Goal: Find specific page/section: Find specific page/section

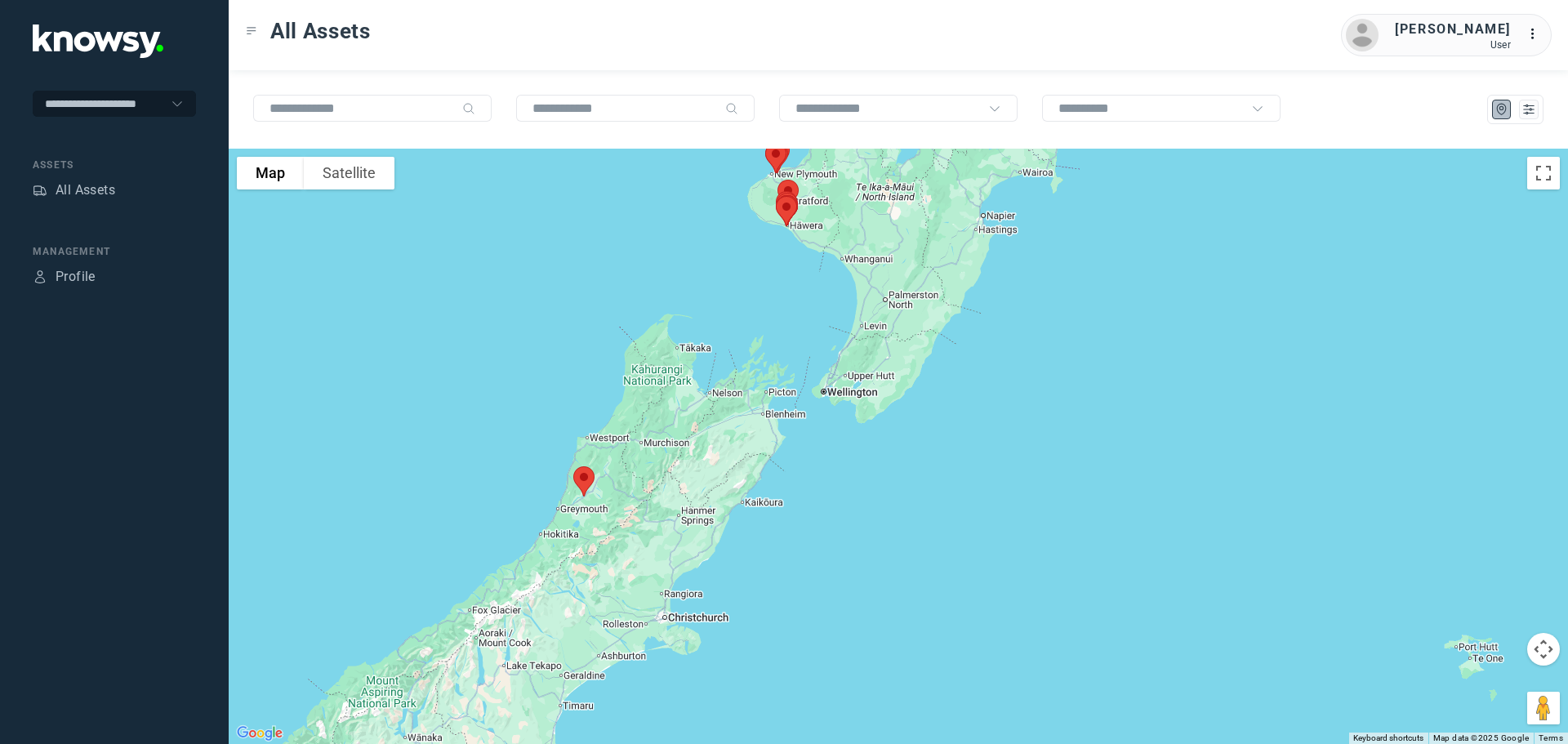
drag, startPoint x: 577, startPoint y: 612, endPoint x: 742, endPoint y: 398, distance: 270.2
click at [742, 398] on div at bounding box center [898, 447] width 1340 height 596
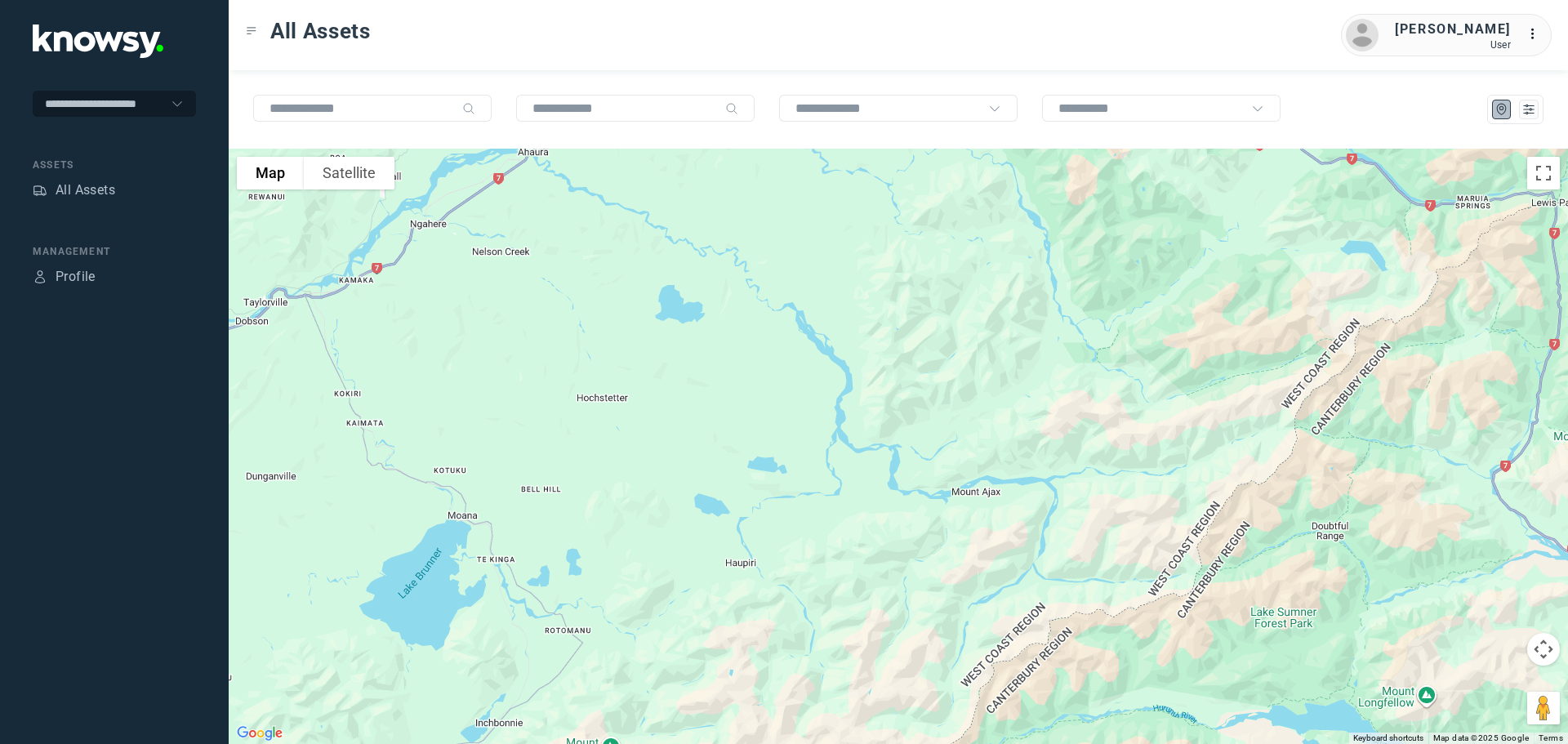
drag, startPoint x: 581, startPoint y: 265, endPoint x: 674, endPoint y: 393, distance: 158.2
click at [674, 393] on div at bounding box center [898, 447] width 1340 height 596
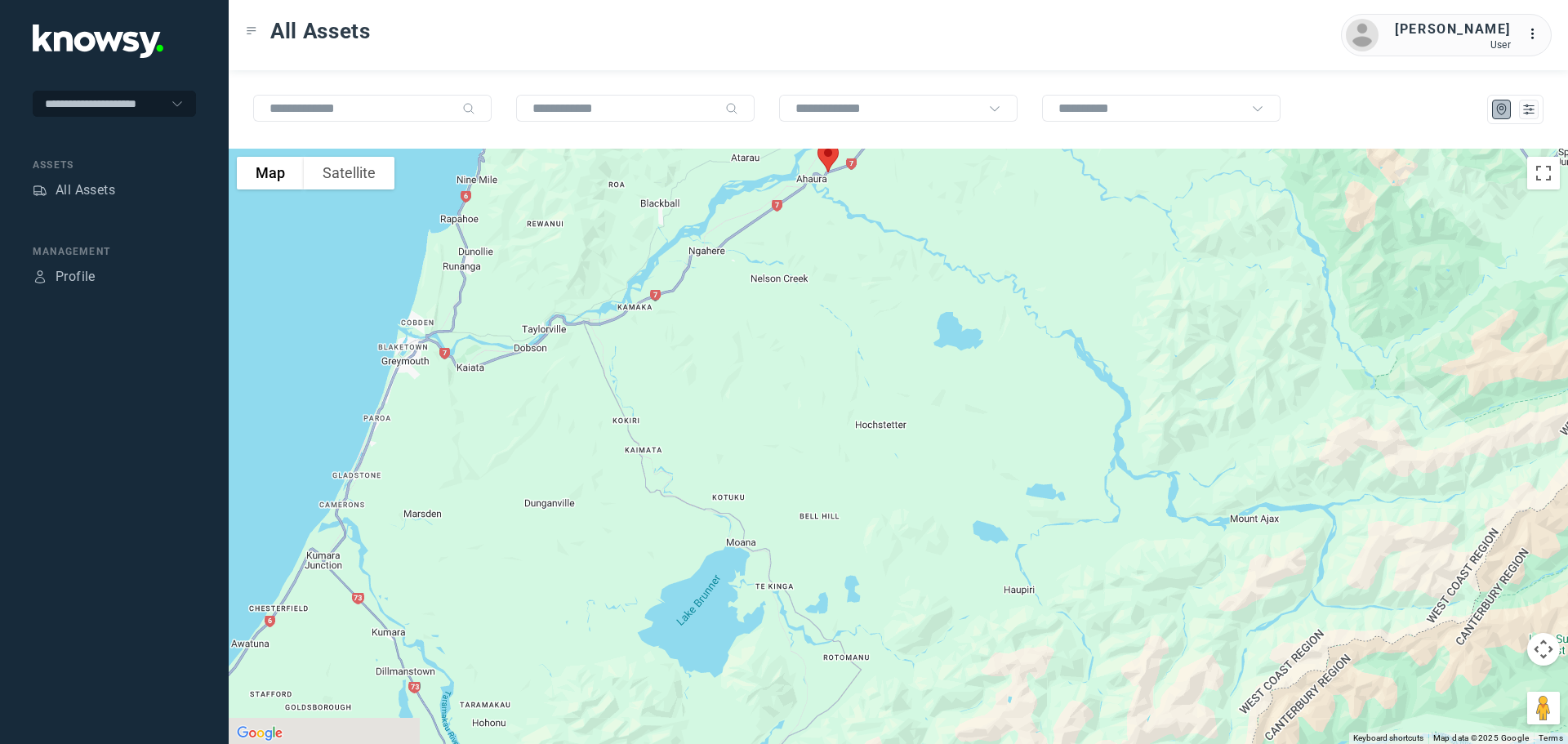
drag, startPoint x: 589, startPoint y: 533, endPoint x: 725, endPoint y: 263, distance: 302.3
click at [727, 259] on div at bounding box center [898, 447] width 1340 height 596
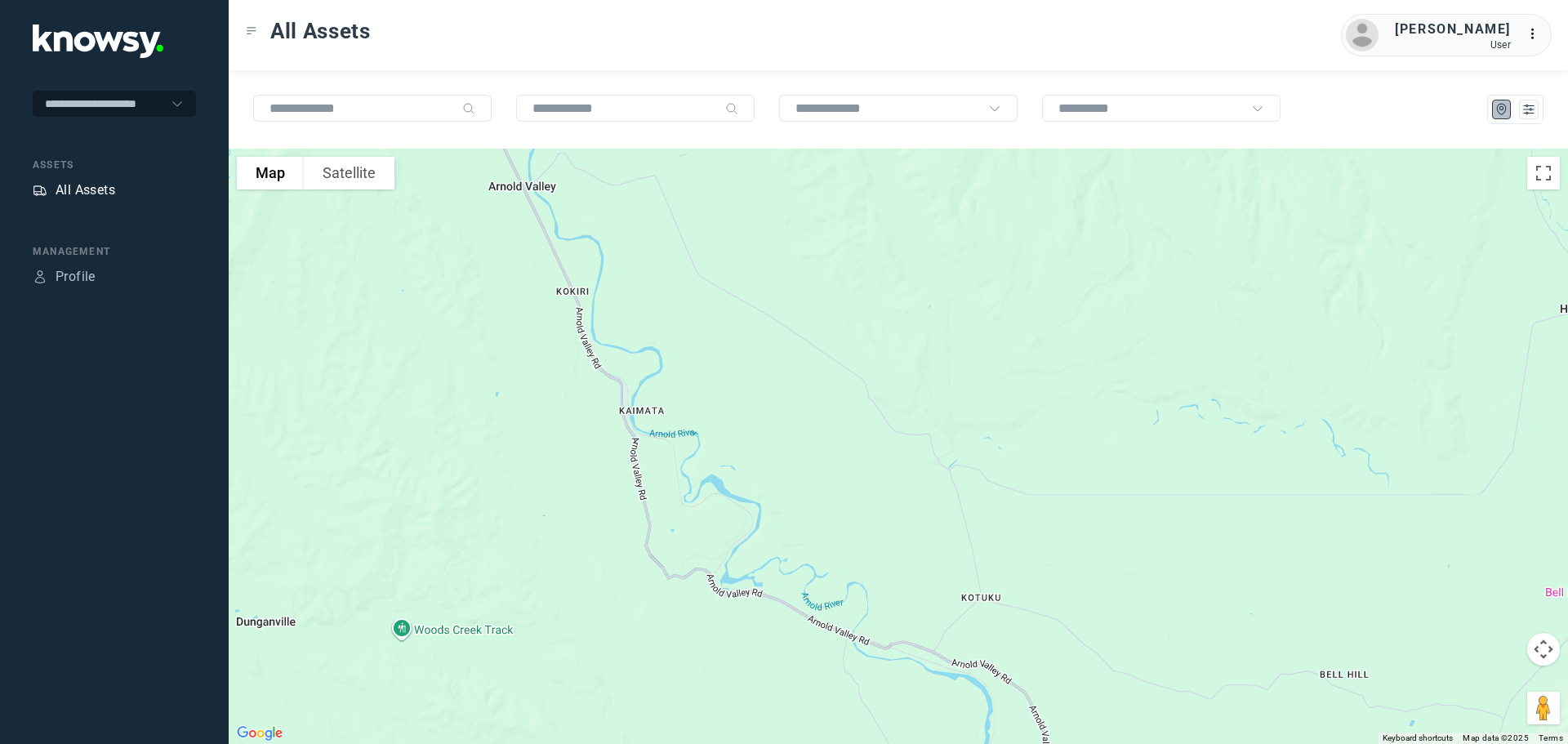
click at [76, 190] on div "All Assets" at bounding box center [85, 190] width 60 height 20
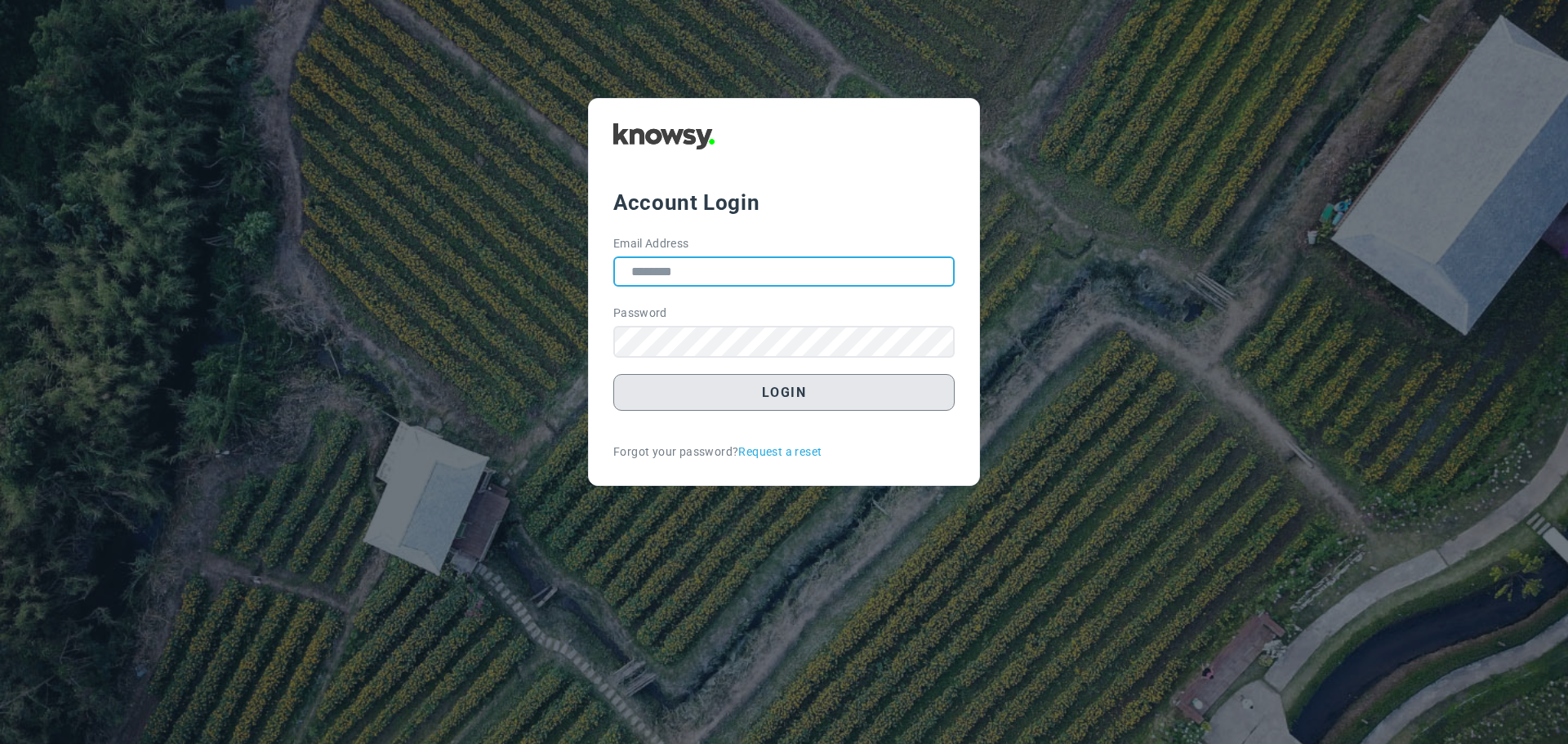
type input "**********"
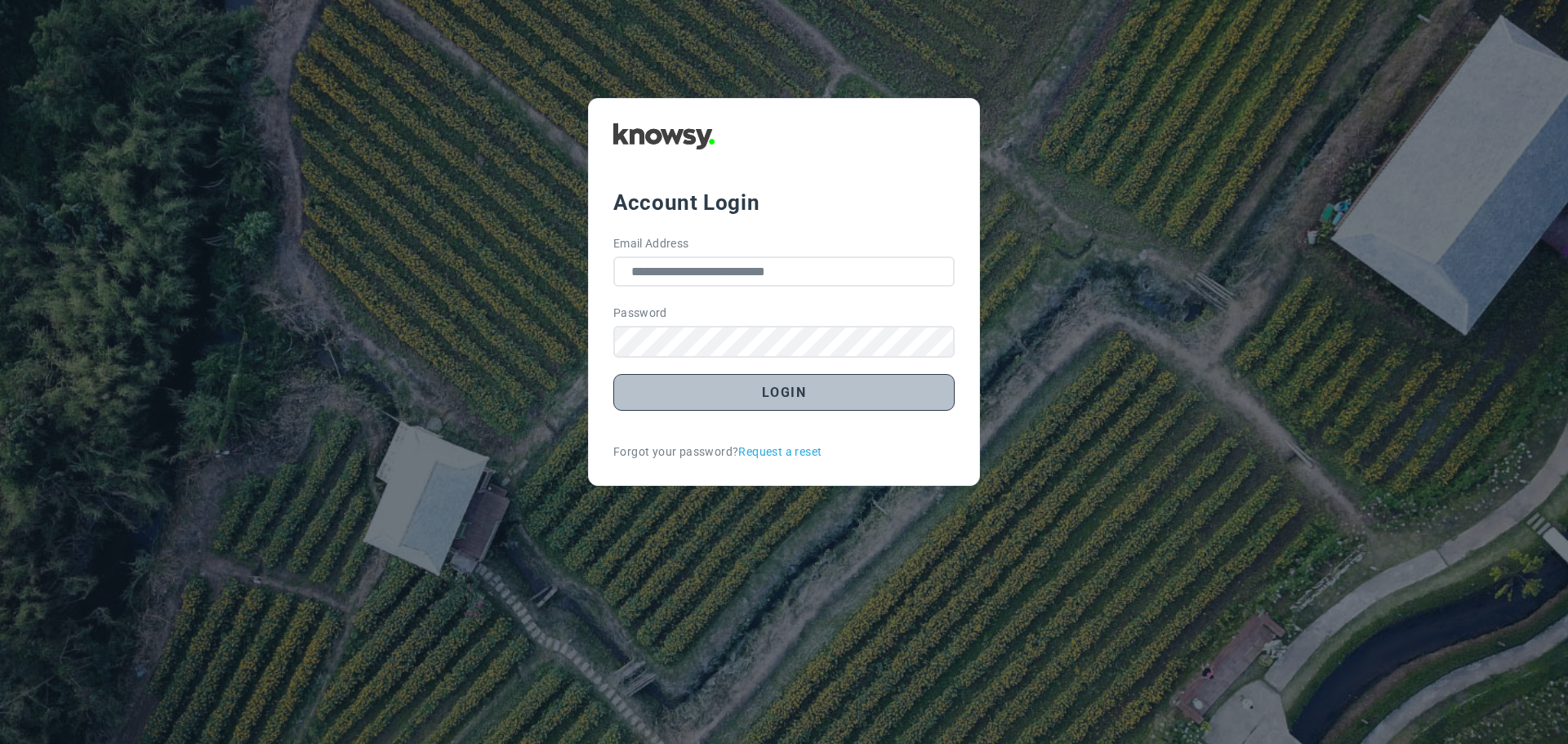
click at [792, 388] on button "Login" at bounding box center [784, 393] width 341 height 37
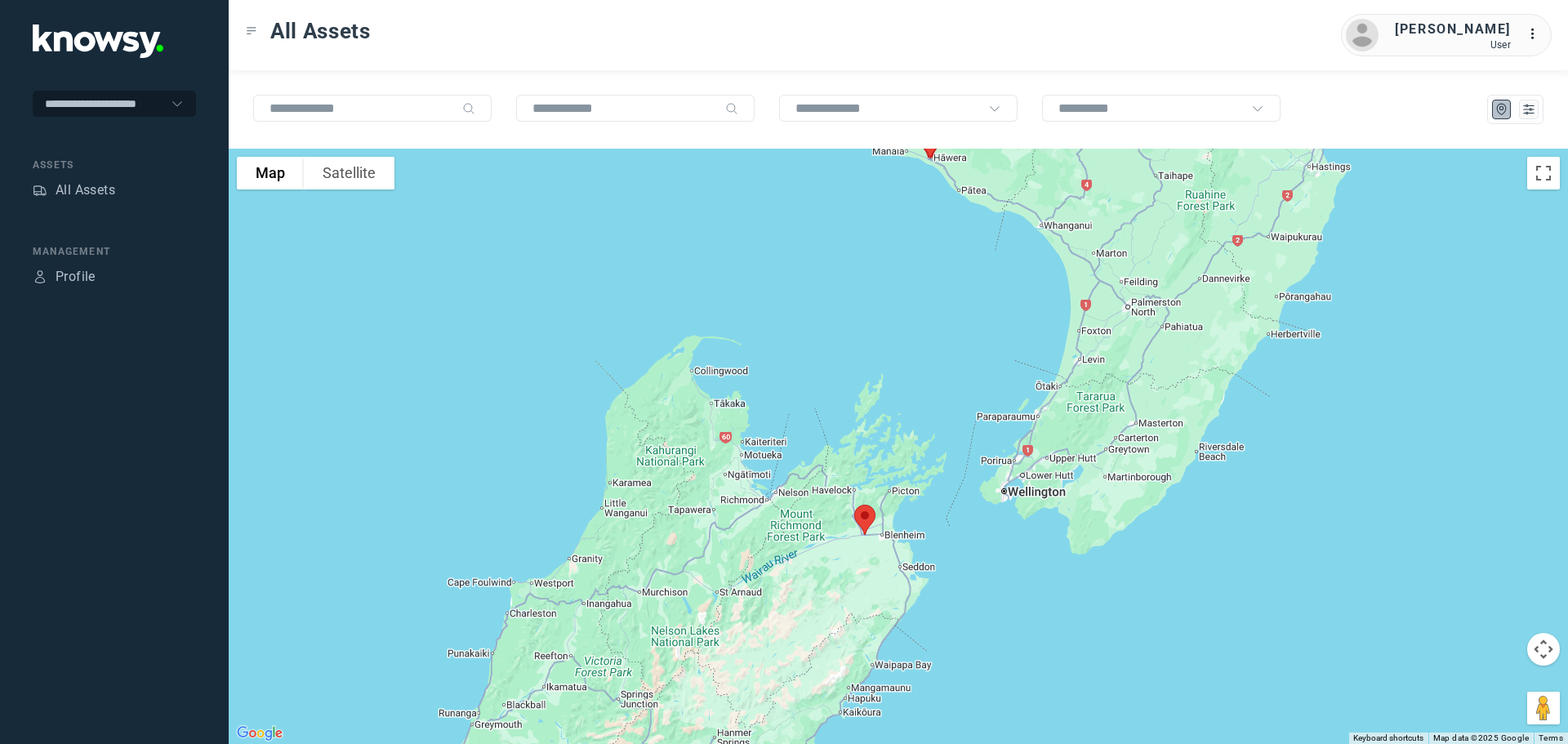
drag, startPoint x: 803, startPoint y: 627, endPoint x: 799, endPoint y: 473, distance: 154.1
click at [799, 473] on div at bounding box center [898, 447] width 1340 height 596
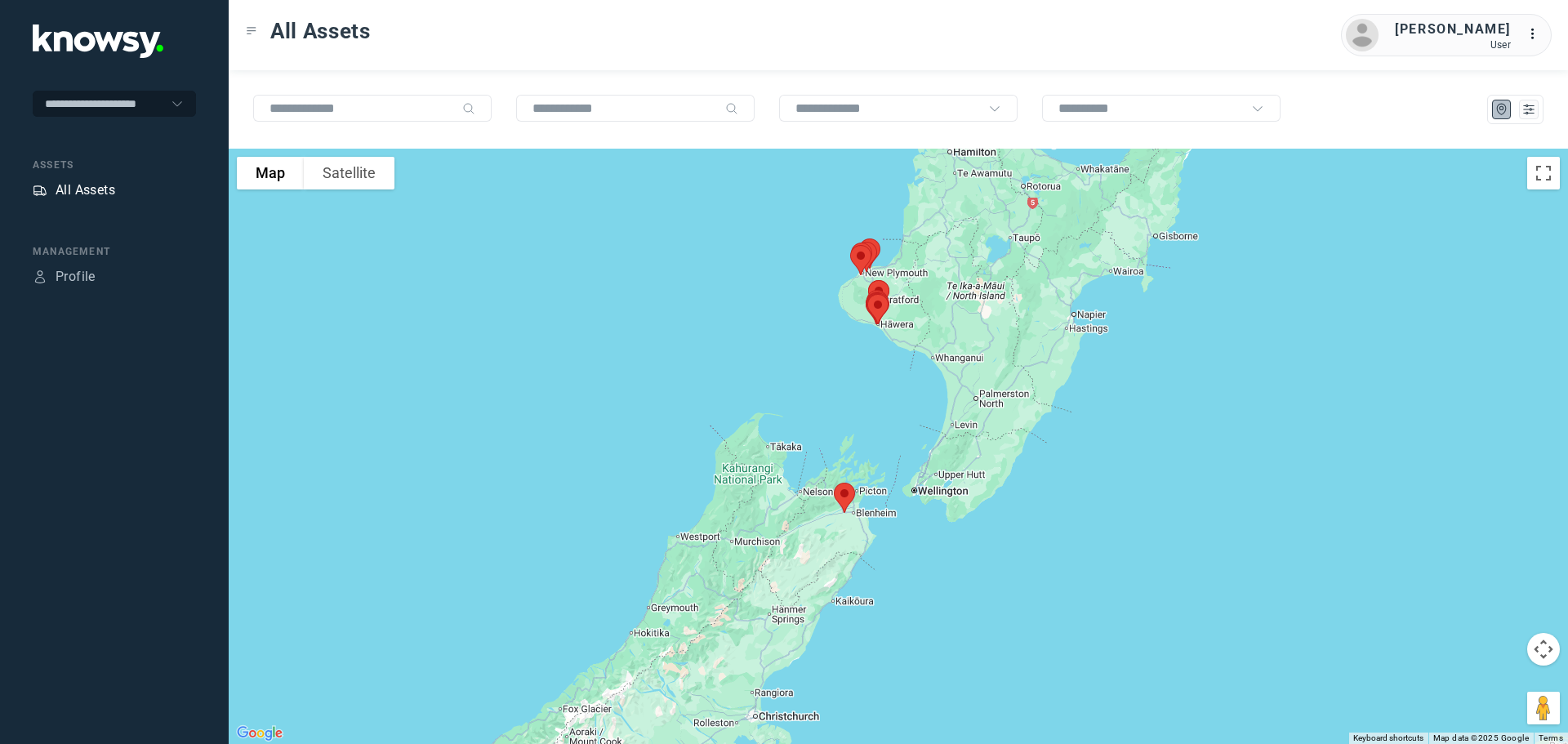
click at [111, 193] on div "All Assets" at bounding box center [85, 190] width 60 height 20
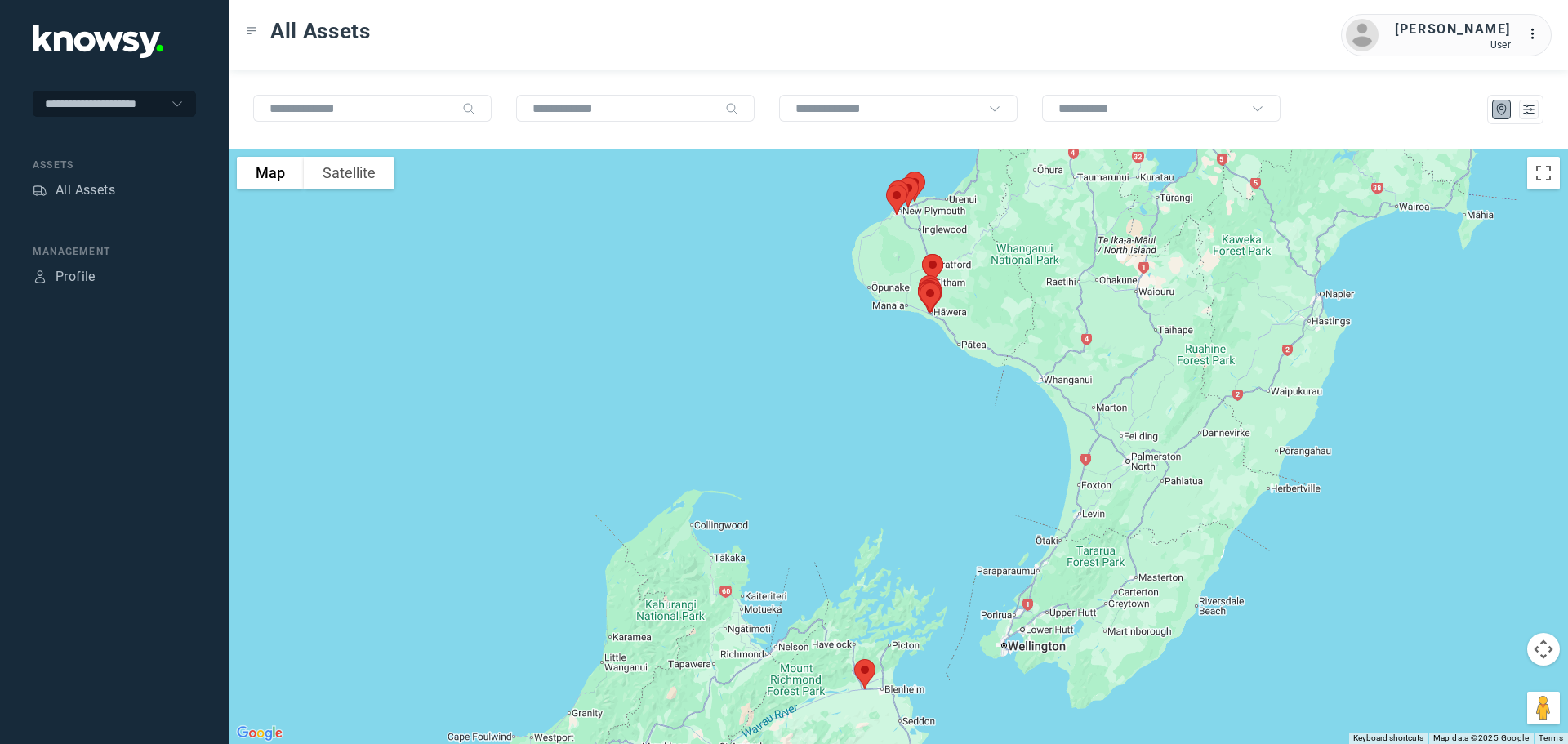
click at [865, 670] on img at bounding box center [864, 674] width 34 height 43
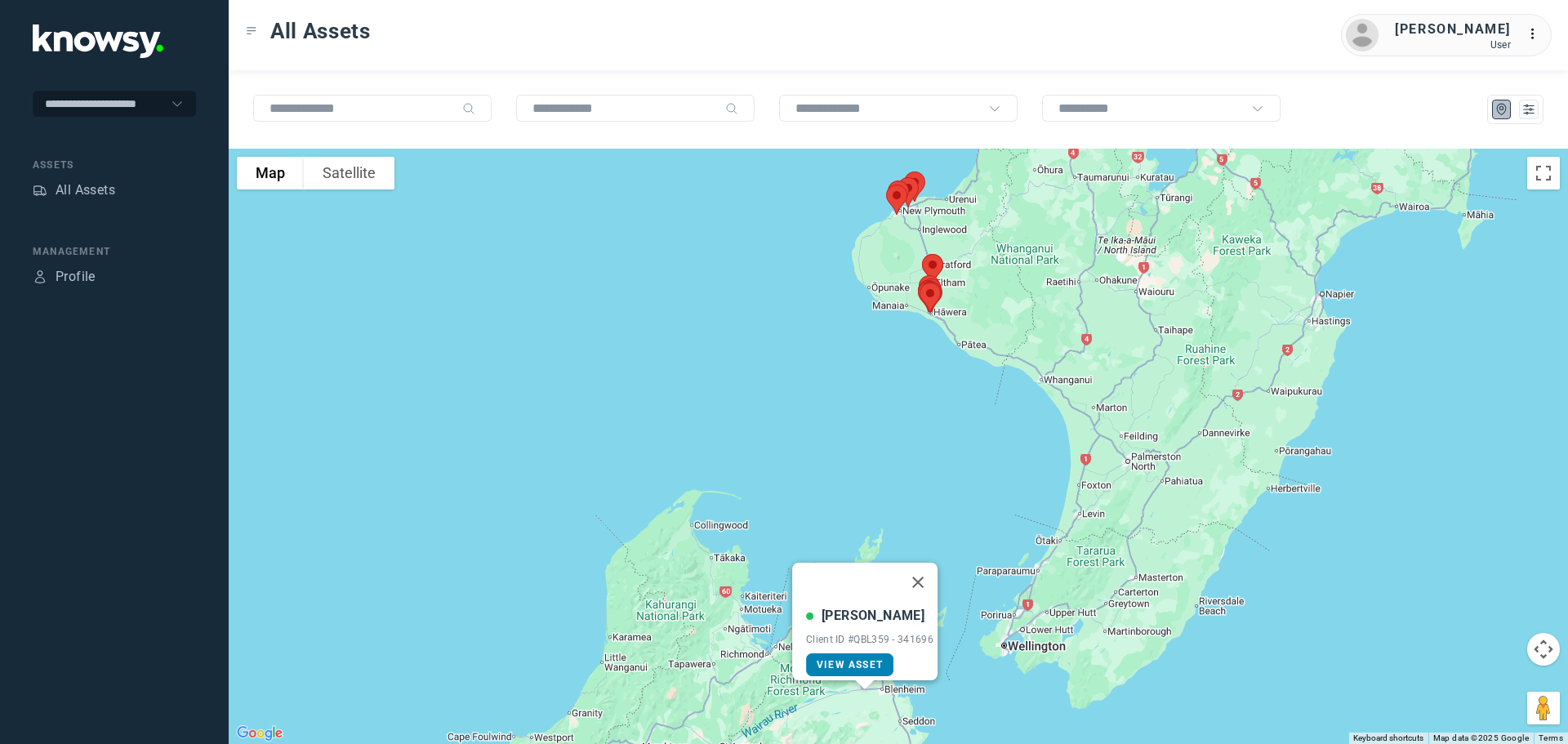
click at [856, 654] on link "View Asset" at bounding box center [850, 665] width 87 height 23
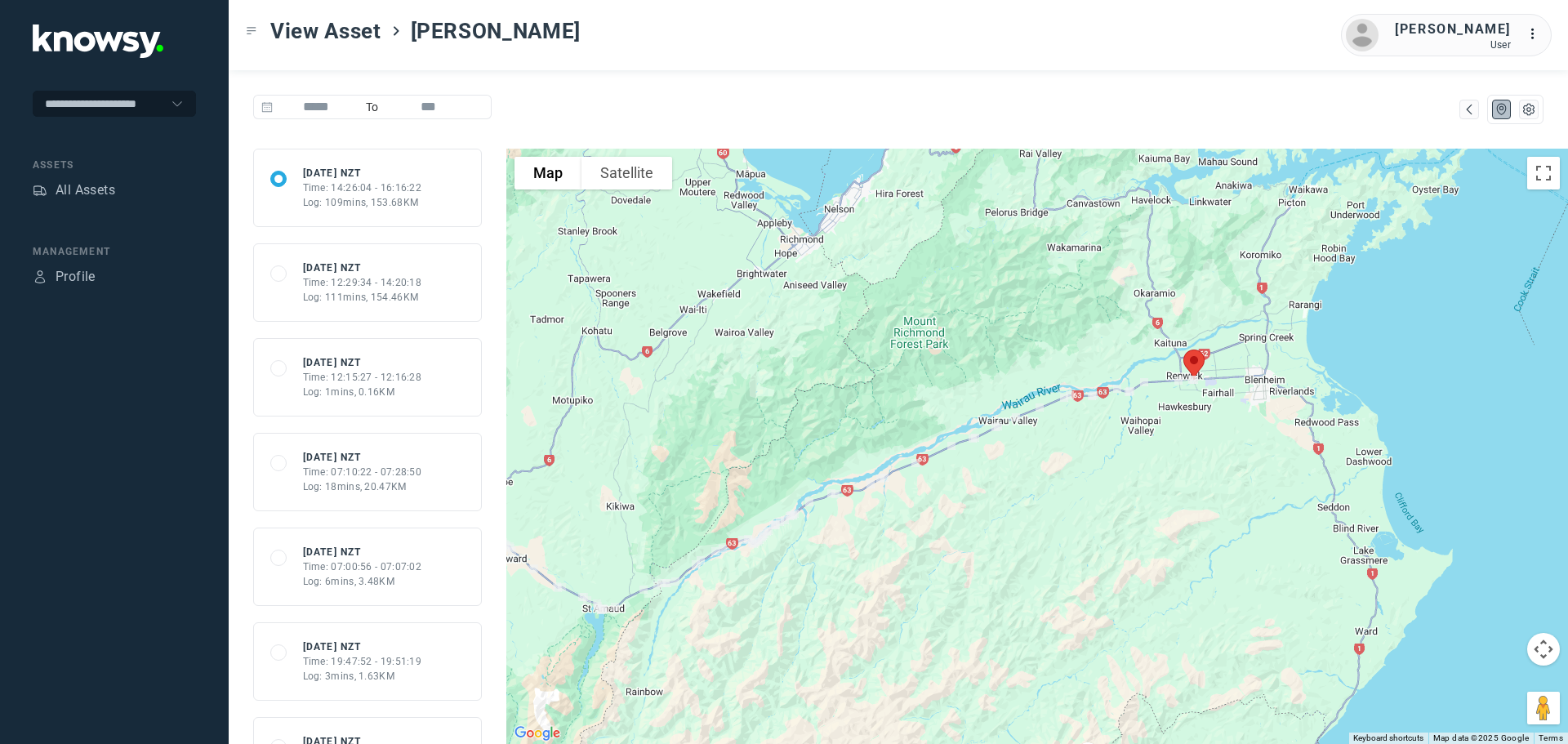
drag, startPoint x: 1147, startPoint y: 357, endPoint x: 853, endPoint y: 406, distance: 298.1
click at [853, 406] on div at bounding box center [1037, 447] width 1061 height 596
